Goal: Information Seeking & Learning: Learn about a topic

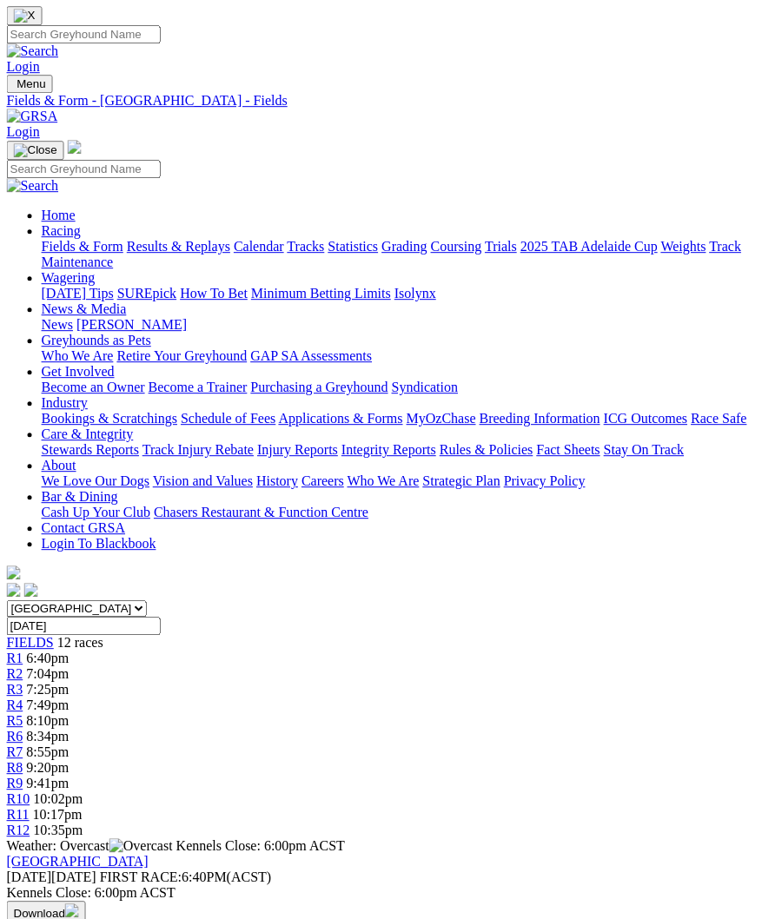
scroll to position [35, 11]
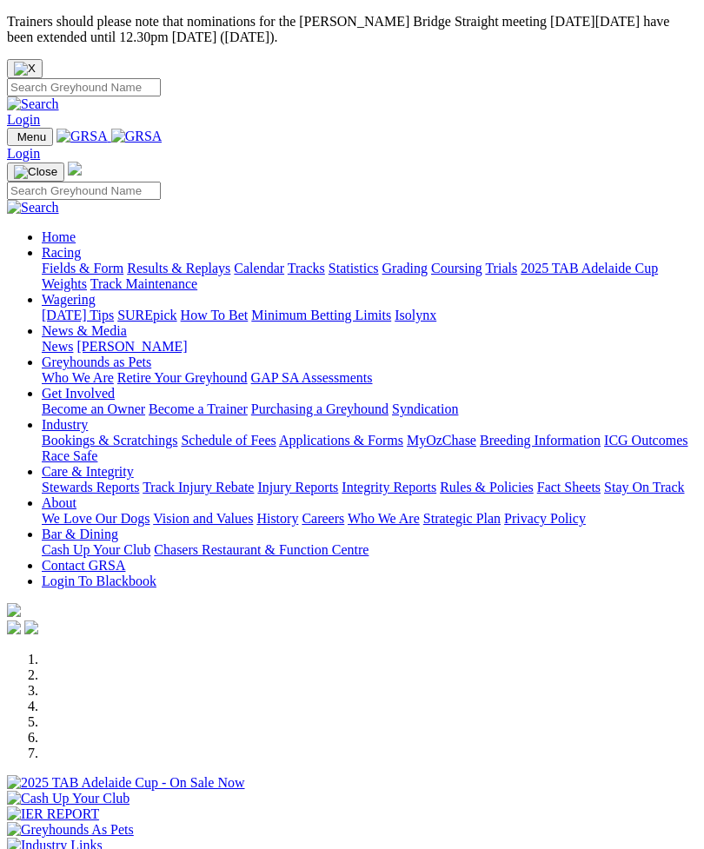
scroll to position [410, 0]
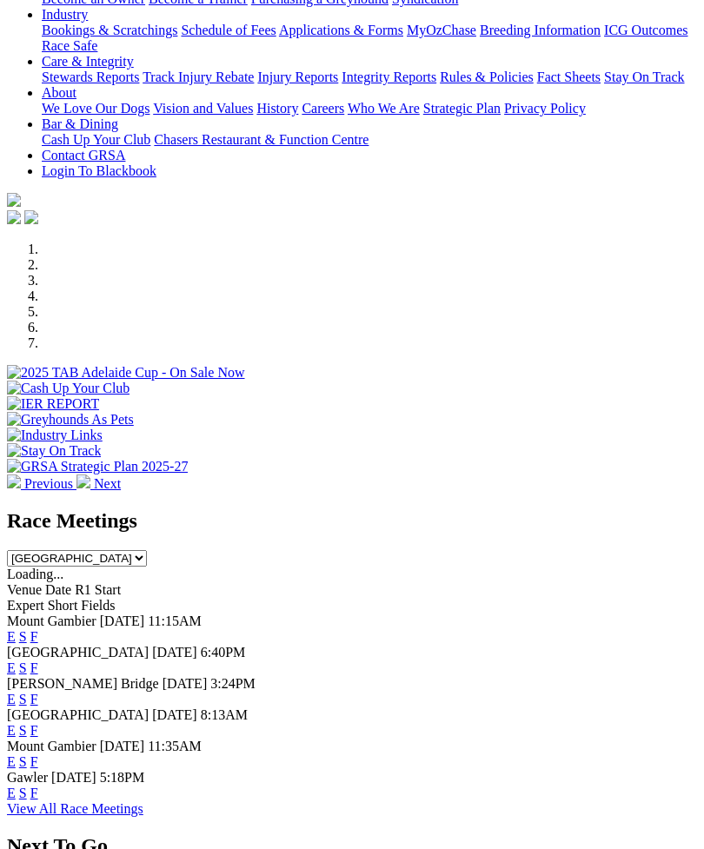
click at [38, 785] on link "F" at bounding box center [34, 792] width 8 height 15
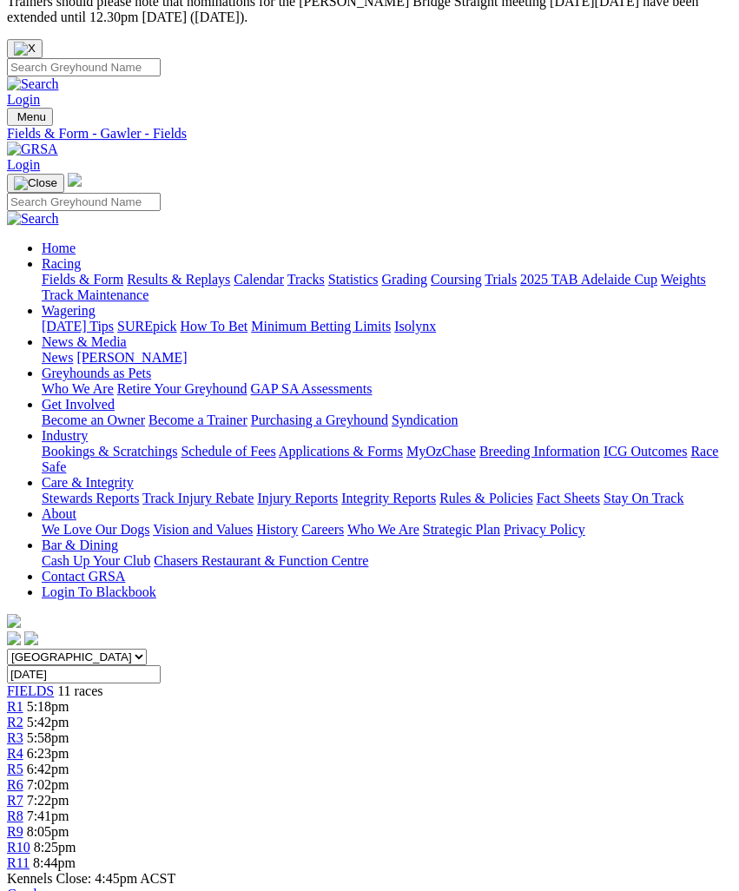
scroll to position [0, 17]
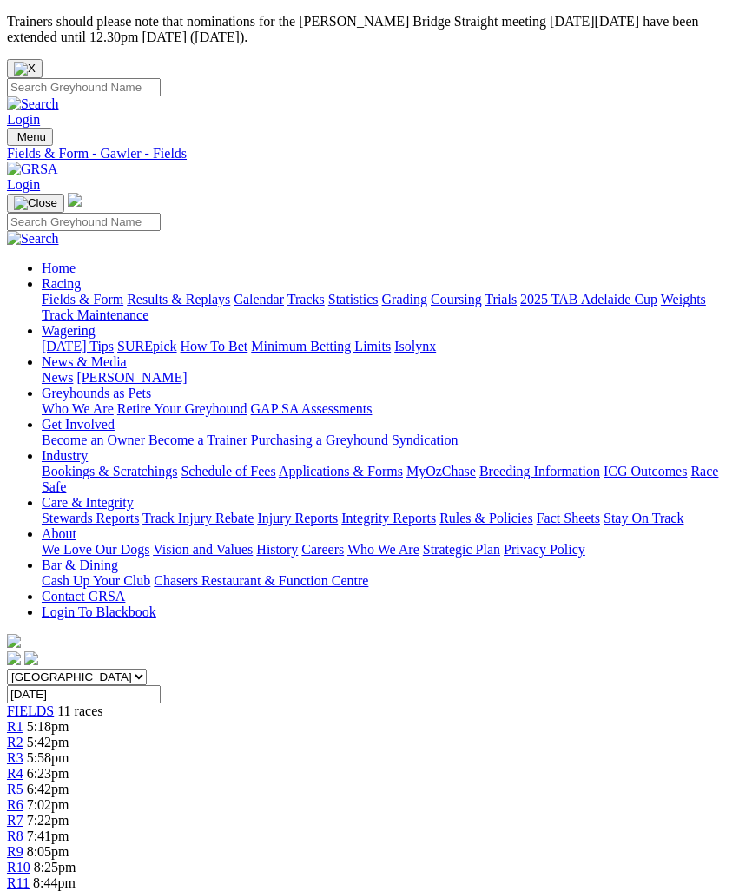
click at [23, 719] on link "R1" at bounding box center [15, 726] width 17 height 15
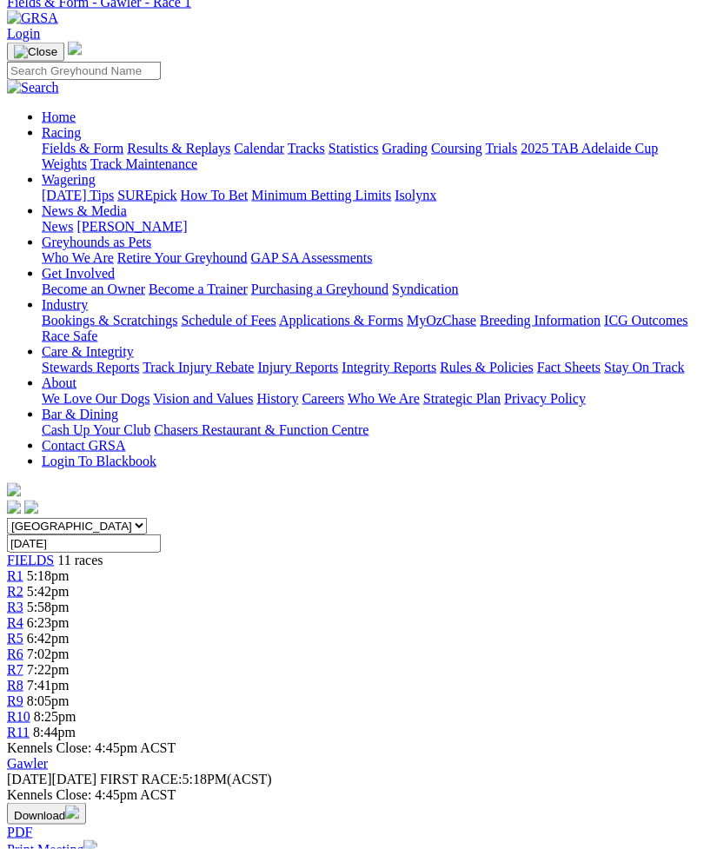
scroll to position [153, 0]
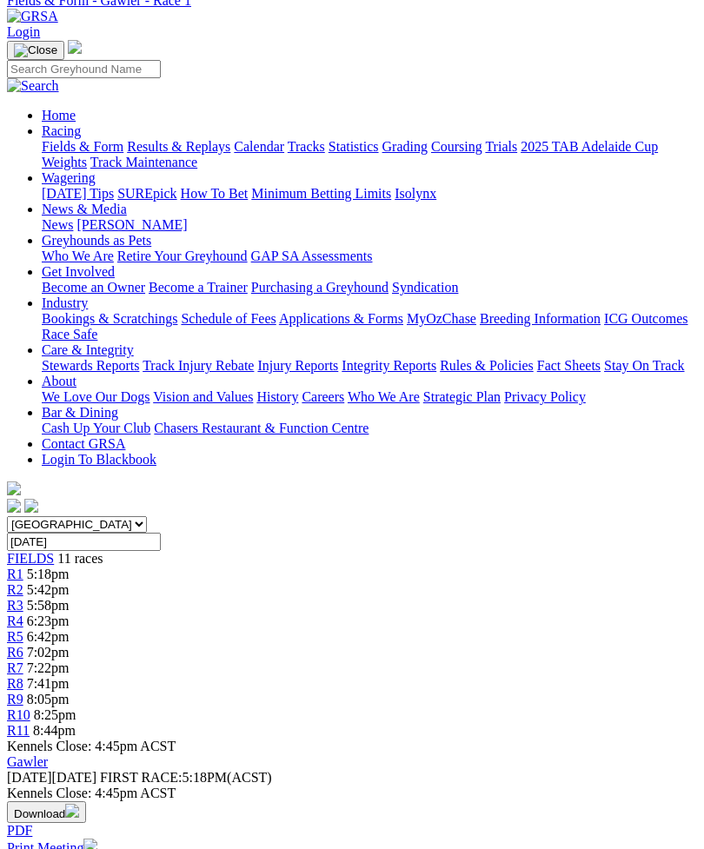
click at [23, 613] on link "R4" at bounding box center [15, 620] width 17 height 15
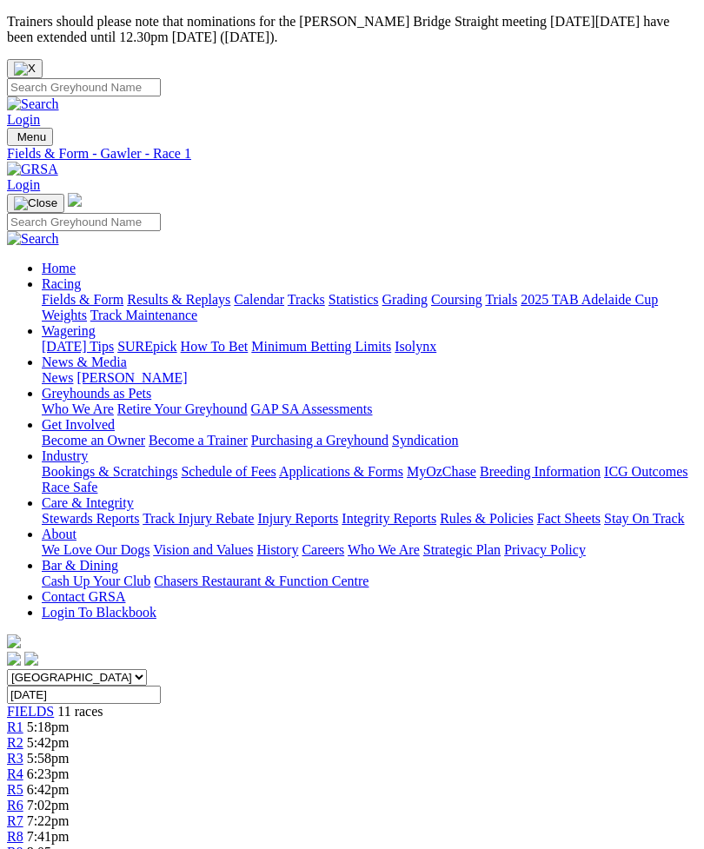
scroll to position [209, 0]
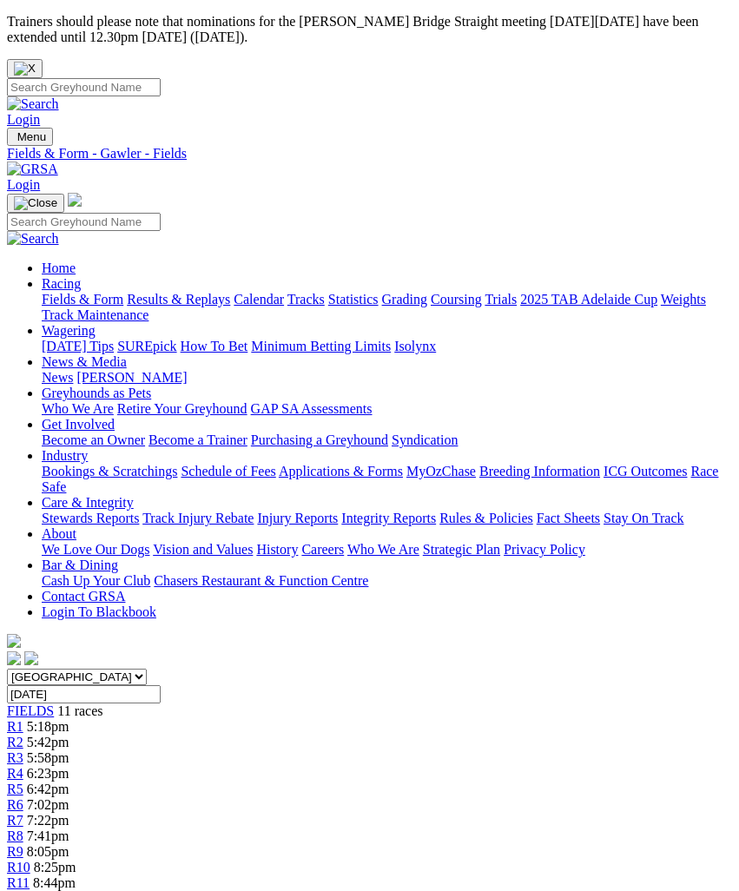
scroll to position [0, 17]
